Goal: Task Accomplishment & Management: Use online tool/utility

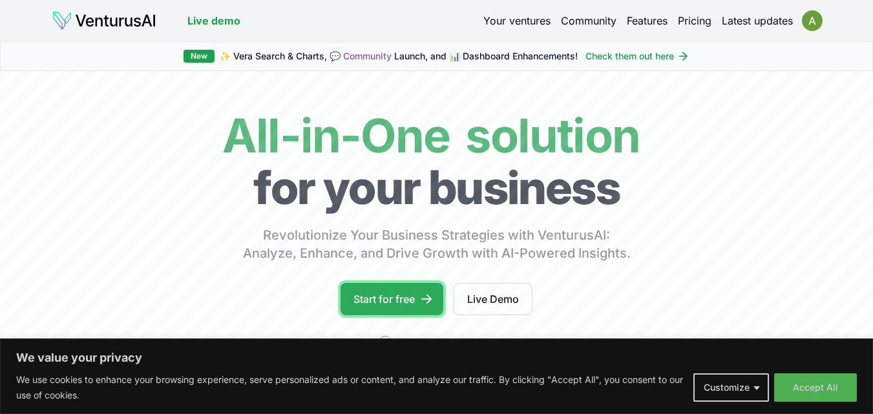
click at [404, 298] on link "Start for free" at bounding box center [391, 299] width 103 height 32
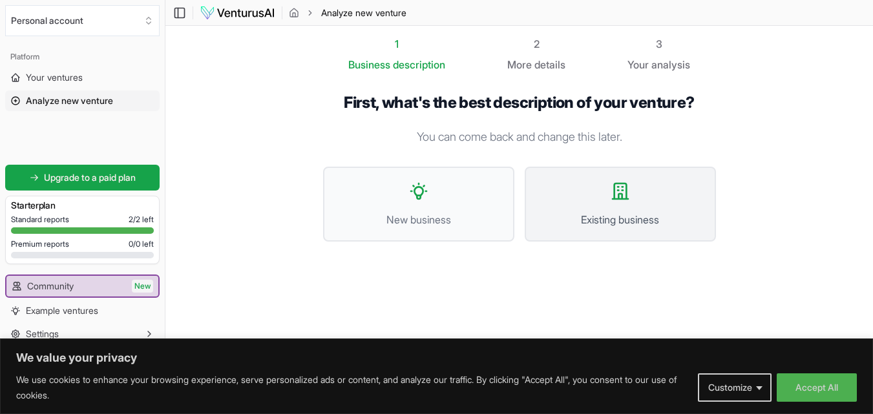
click at [583, 209] on button "Existing business" at bounding box center [620, 204] width 191 height 75
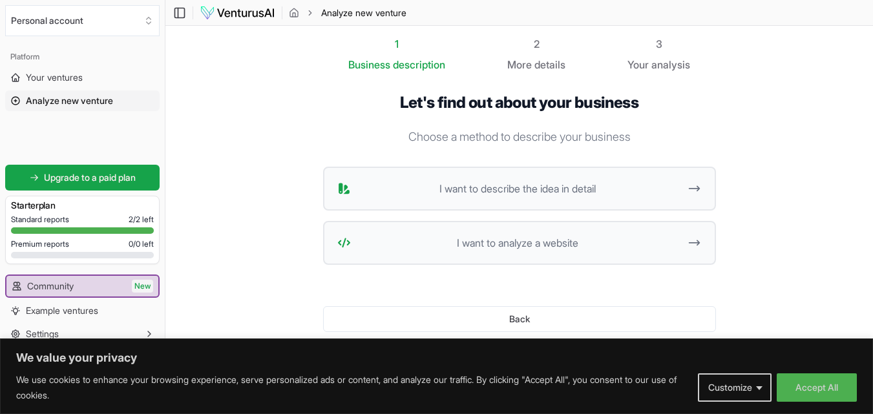
scroll to position [35, 0]
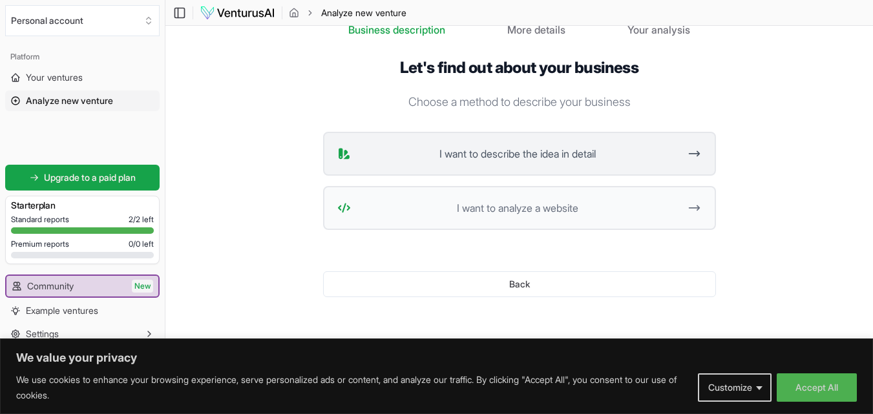
click at [618, 159] on span "I want to describe the idea in detail" at bounding box center [518, 154] width 324 height 16
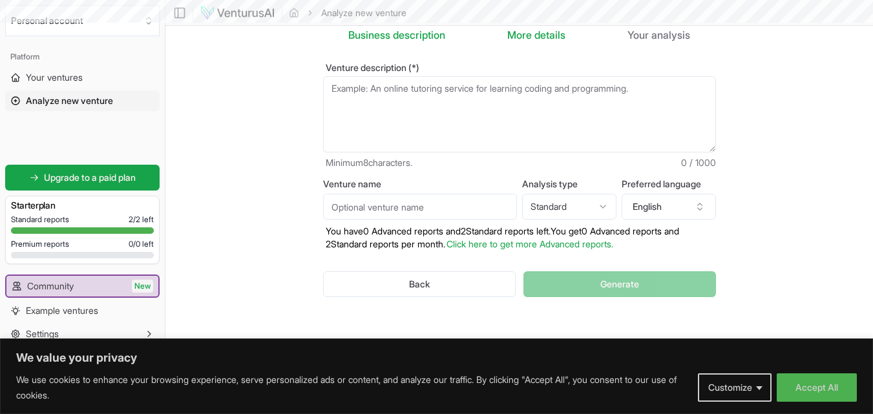
scroll to position [30, 0]
click at [522, 96] on textarea "Venture description (*)" at bounding box center [519, 114] width 393 height 76
click at [489, 200] on input "Venture name" at bounding box center [420, 207] width 194 height 26
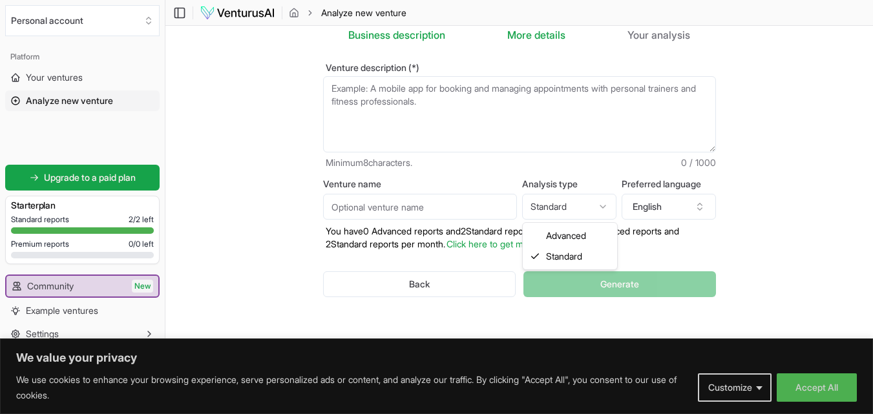
click at [605, 203] on html "We value your privacy We use cookies to enhance your browsing experience, serve…" at bounding box center [436, 177] width 873 height 414
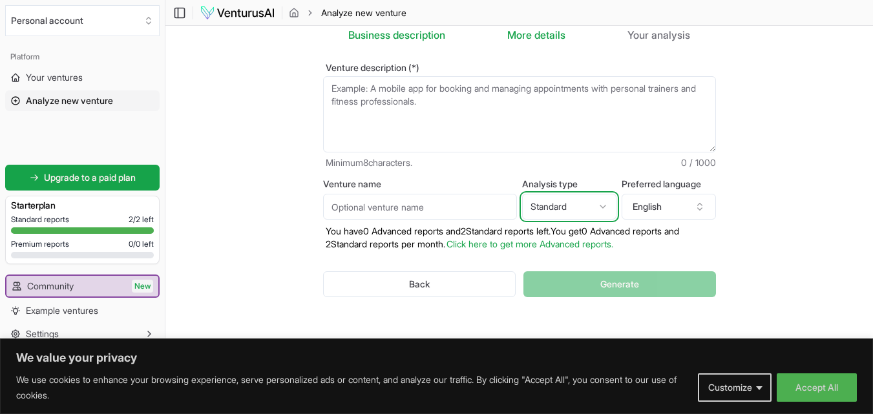
click at [605, 203] on html "We value your privacy We use cookies to enhance your browsing experience, serve…" at bounding box center [436, 177] width 873 height 414
click at [429, 124] on textarea "Venture description (*)" at bounding box center [519, 114] width 393 height 76
click at [841, 259] on section "Business description 2 More details 3 Your analysis Venture description (*) Min…" at bounding box center [518, 172] width 707 height 353
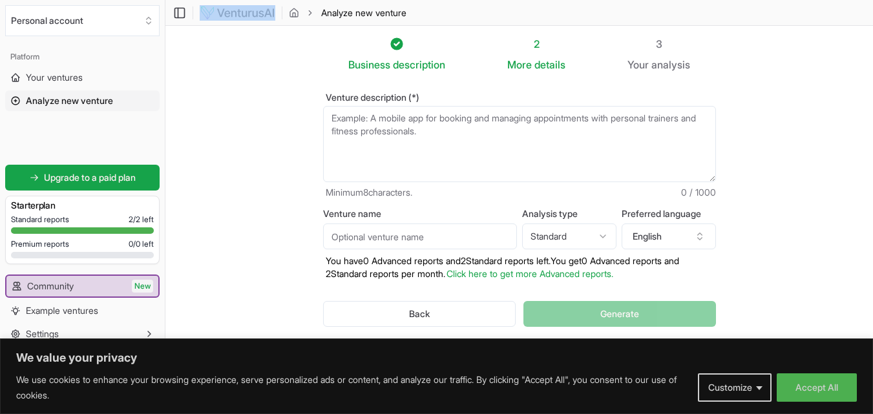
drag, startPoint x: 278, startPoint y: 12, endPoint x: 234, endPoint y: 7, distance: 44.2
click at [234, 7] on div "Toggle Sidebar Analyze new venture" at bounding box center [290, 13] width 251 height 16
copy link
click at [468, 151] on textarea "Venture description (*)" at bounding box center [519, 144] width 393 height 76
paste textarea "Arrow Electricals – Company Profile Arrow Electricals is a small electrical sto…"
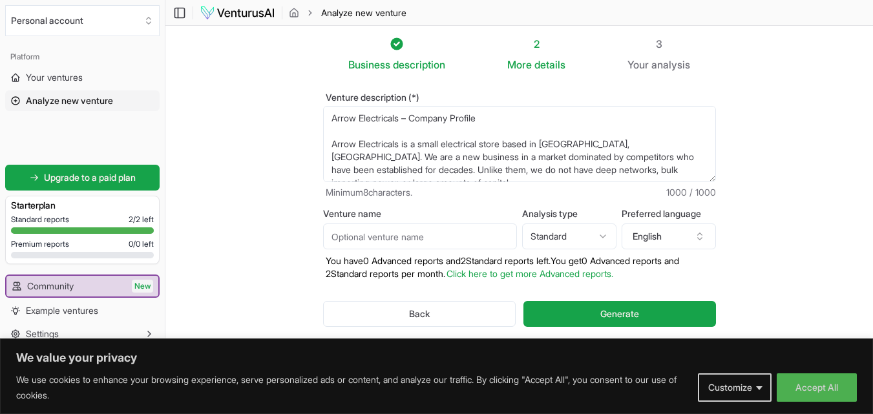
scroll to position [265, 0]
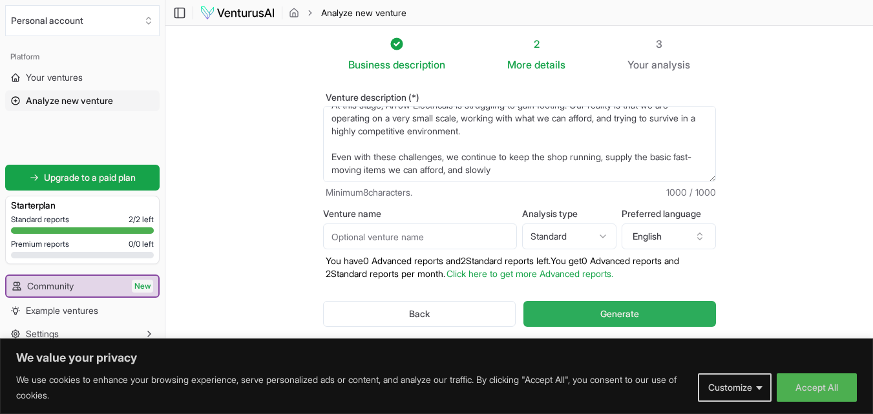
type textarea "Arrow Electricals – Company Profile Arrow Electricals is a small electrical sto…"
click at [586, 311] on button "Generate" at bounding box center [619, 314] width 192 height 26
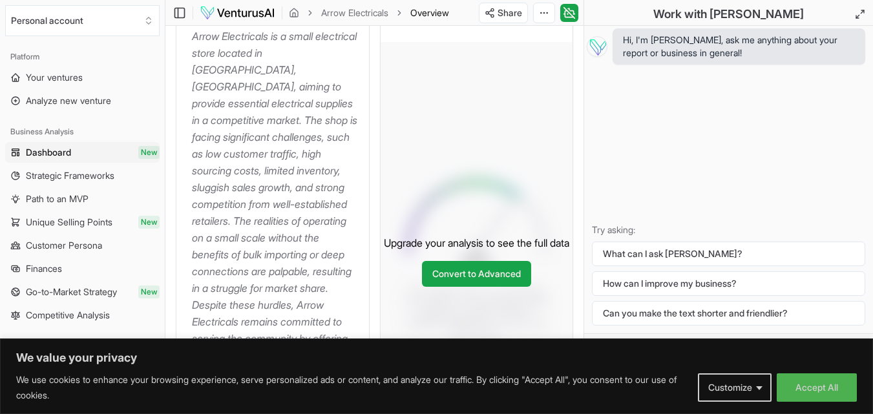
scroll to position [225, 0]
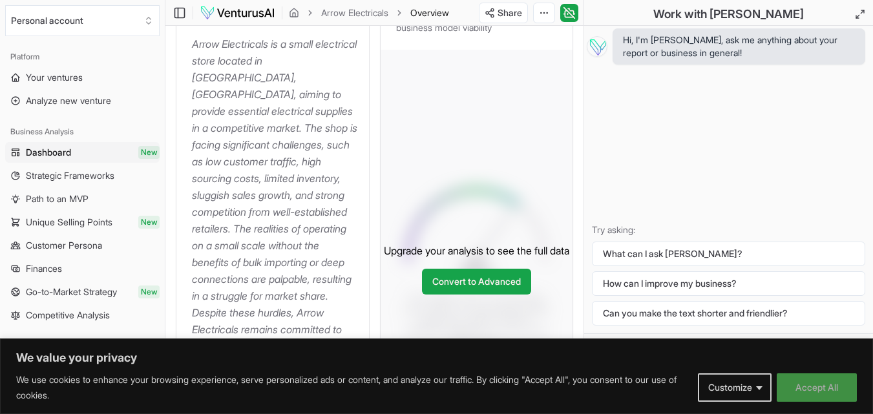
click at [806, 386] on button "Accept All" at bounding box center [817, 387] width 80 height 28
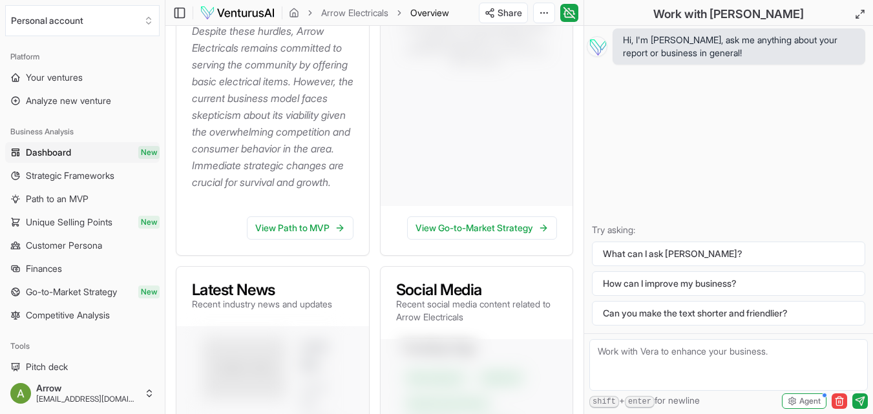
scroll to position [522, 0]
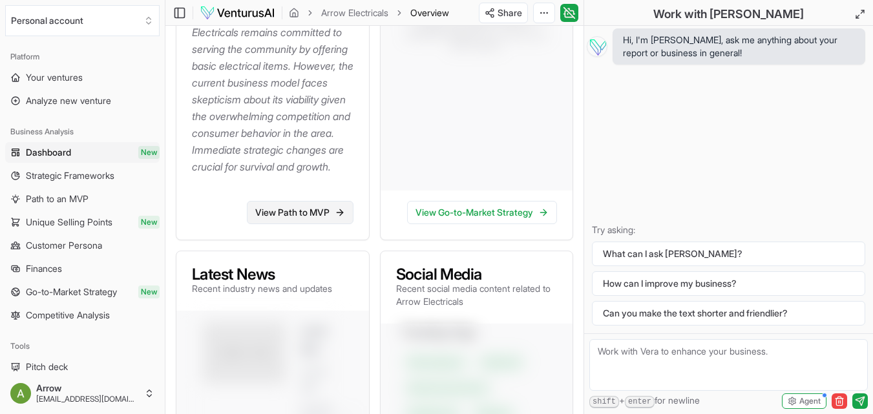
click at [323, 224] on link "View Path to MVP" at bounding box center [300, 212] width 107 height 23
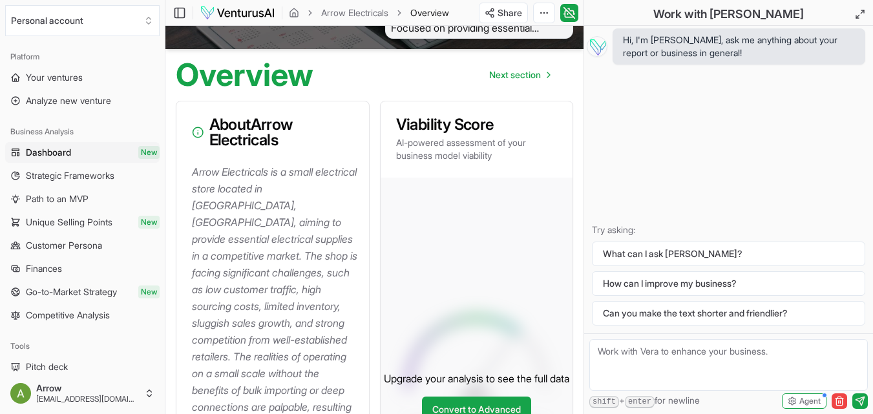
scroll to position [105, 0]
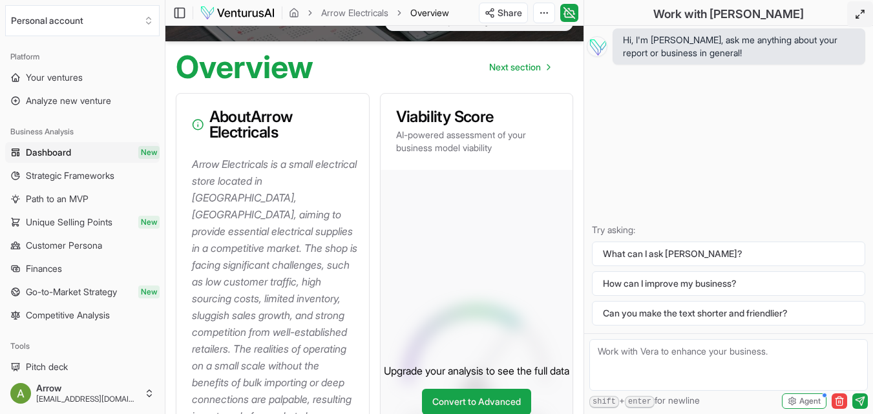
click at [859, 10] on icon at bounding box center [860, 14] width 10 height 10
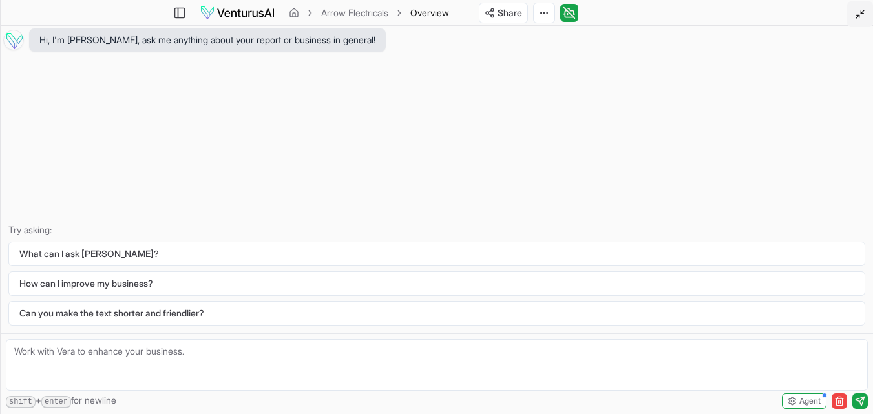
click at [859, 10] on icon at bounding box center [860, 14] width 10 height 10
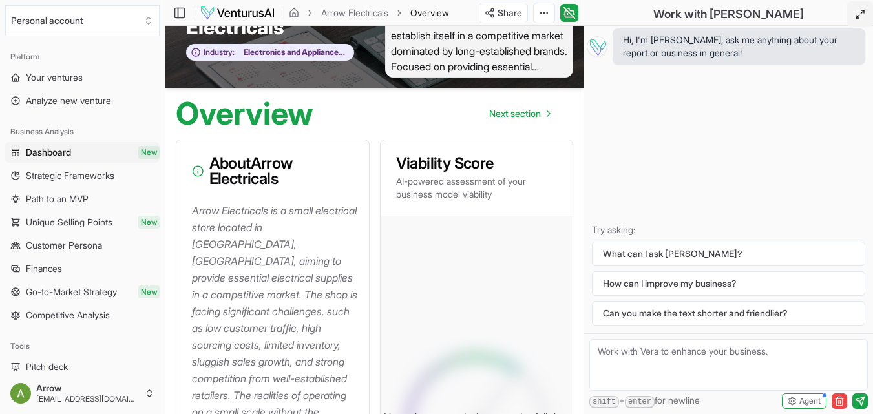
scroll to position [0, 0]
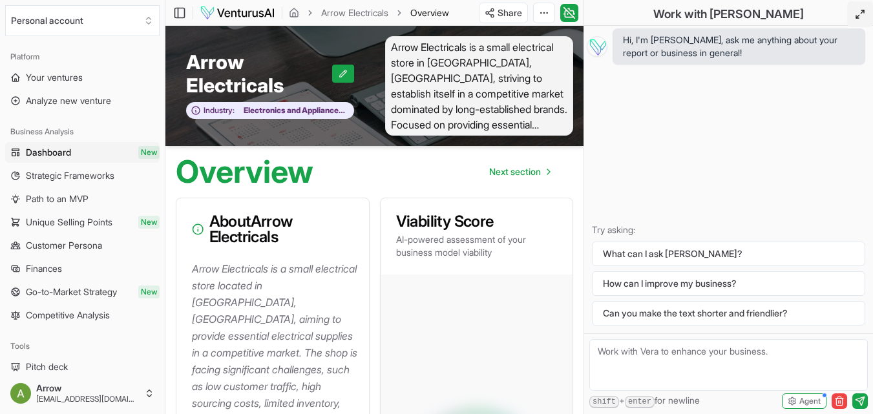
click at [647, 361] on textarea at bounding box center [728, 365] width 278 height 52
type textarea "where can i fing the report"
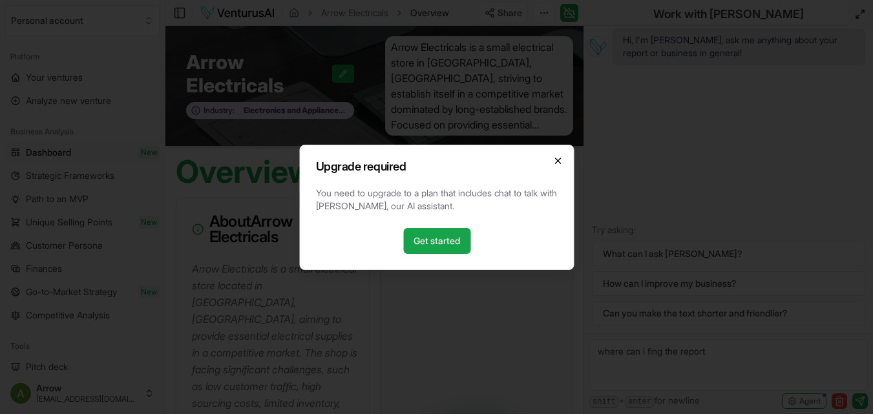
click at [561, 157] on icon "button" at bounding box center [557, 161] width 10 height 10
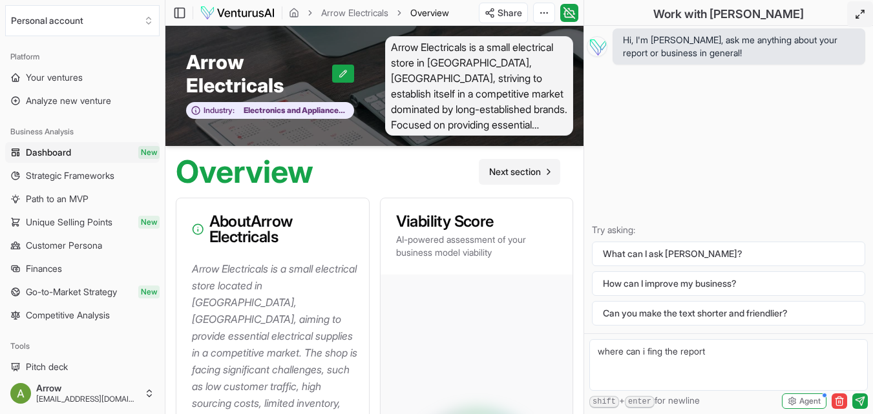
click at [521, 171] on span "Next section" at bounding box center [515, 171] width 52 height 13
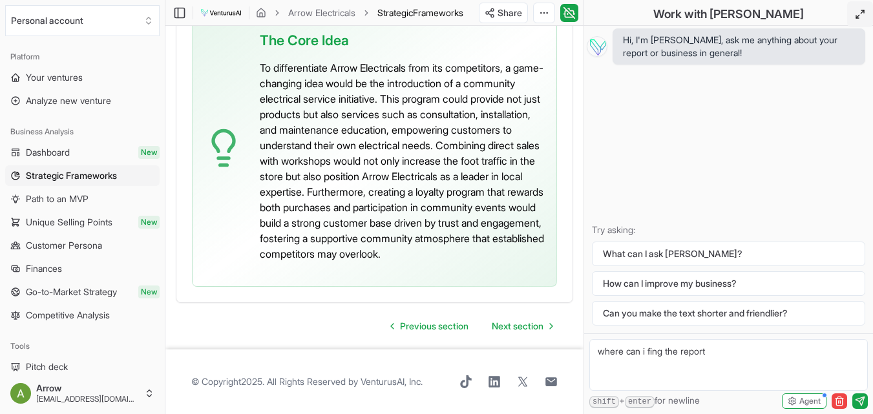
scroll to position [4262, 0]
click at [526, 333] on span "Next section" at bounding box center [518, 326] width 52 height 13
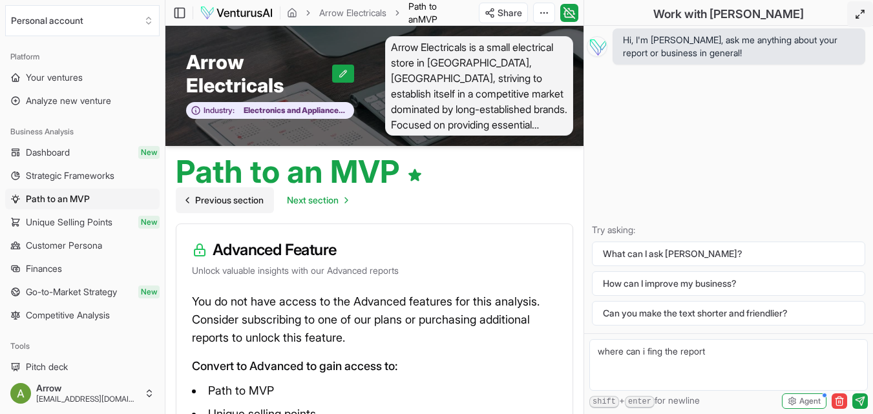
click at [220, 198] on span "Previous section" at bounding box center [229, 200] width 68 height 13
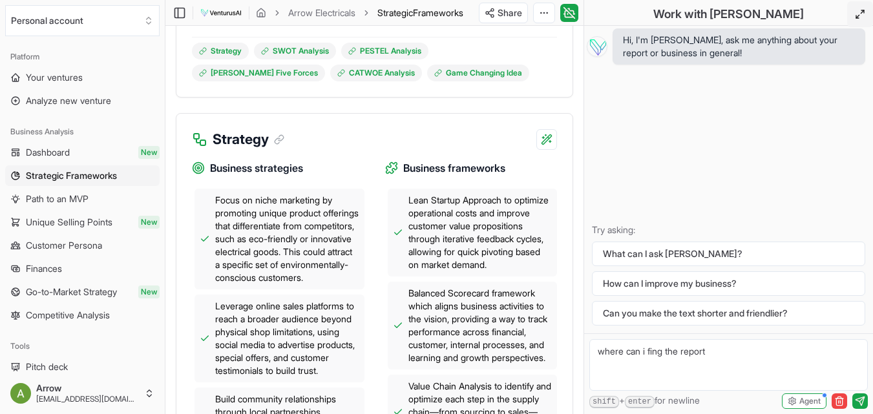
scroll to position [439, 0]
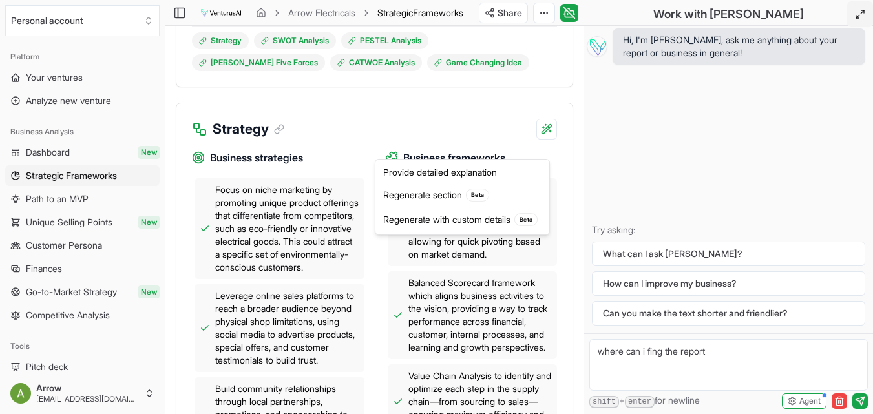
click at [397, 120] on div "Strategy" at bounding box center [374, 121] width 396 height 36
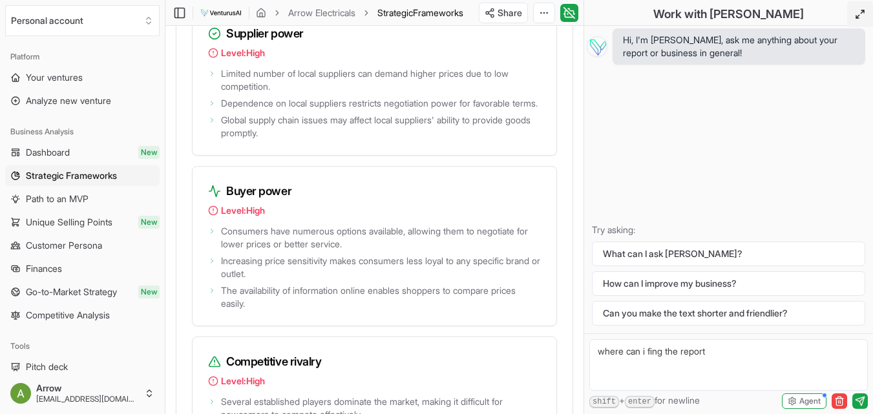
scroll to position [2921, 0]
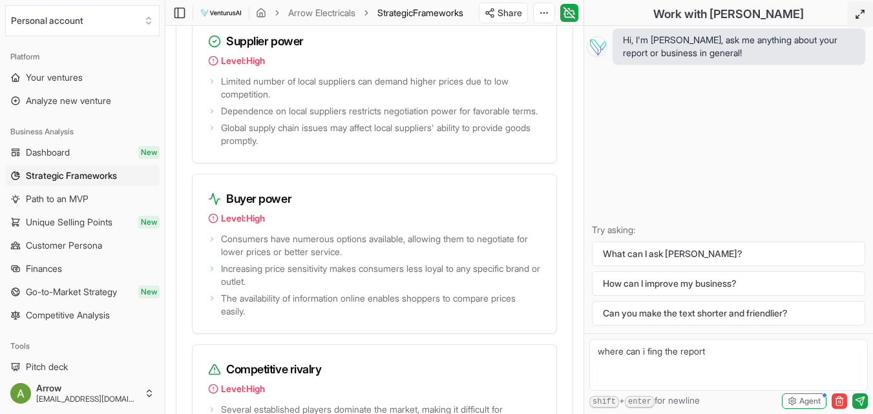
drag, startPoint x: 862, startPoint y: 272, endPoint x: 870, endPoint y: 258, distance: 16.0
click at [870, 257] on div "Try asking: What can I ask Vera? How can I improve my business? Can you make th…" at bounding box center [729, 275] width 284 height 102
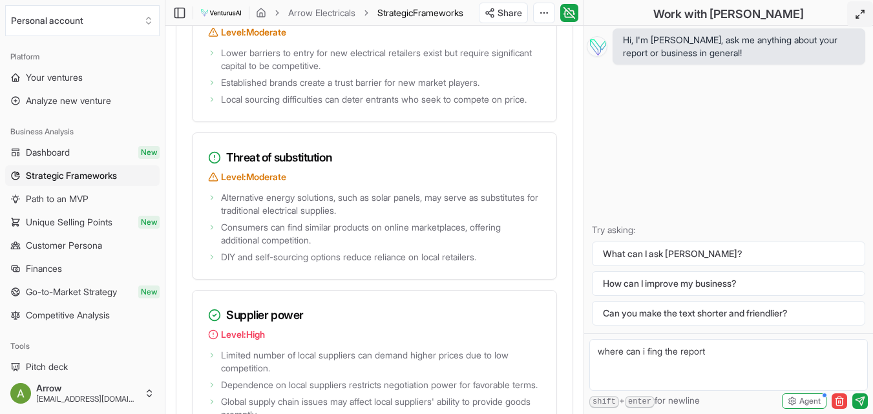
scroll to position [2631, 0]
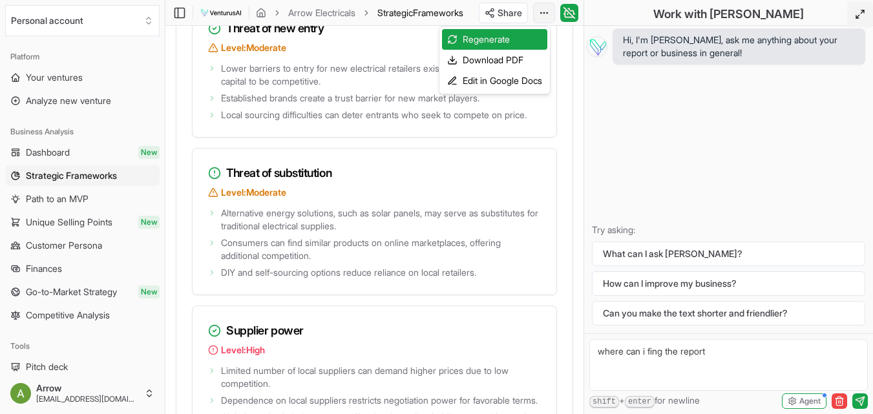
click at [533, 89] on div "Edit in Google Docs" at bounding box center [494, 80] width 105 height 21
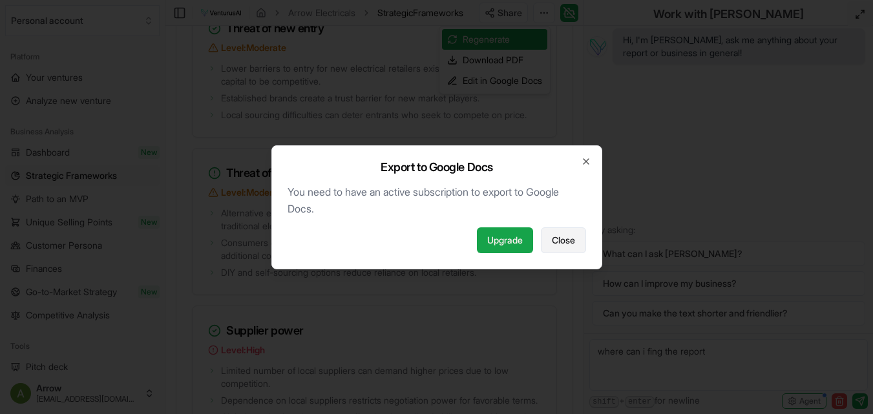
click at [564, 248] on button "Close" at bounding box center [563, 240] width 45 height 26
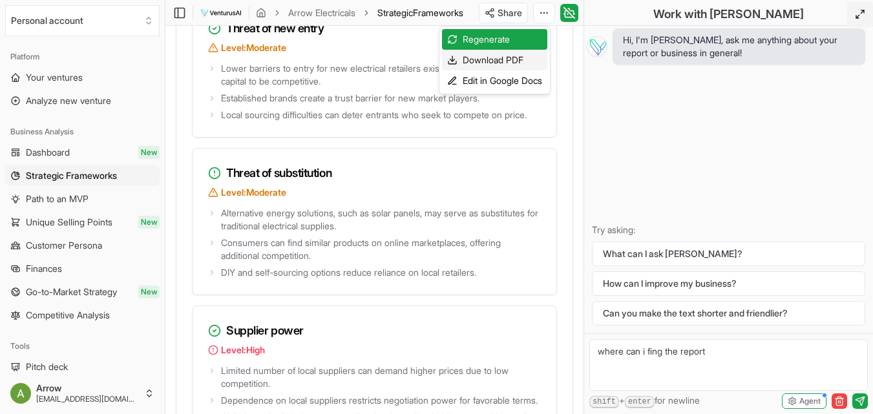
click at [512, 51] on div "Download PDF" at bounding box center [494, 60] width 105 height 21
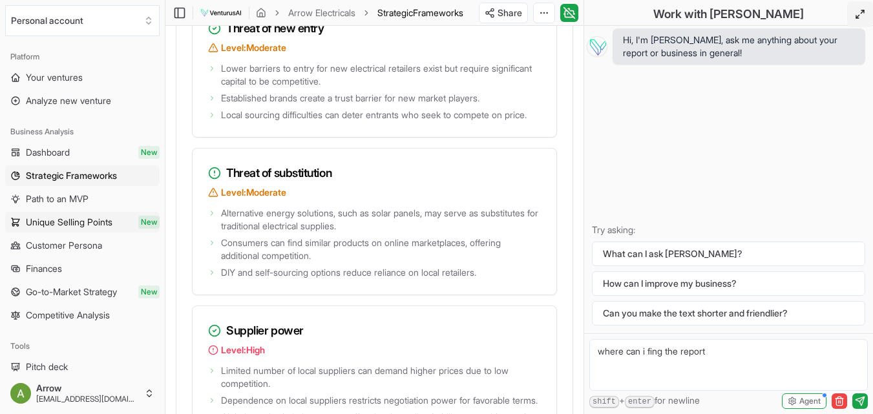
click at [104, 218] on span "Unique Selling Points" at bounding box center [69, 222] width 87 height 13
